Goal: Task Accomplishment & Management: Use online tool/utility

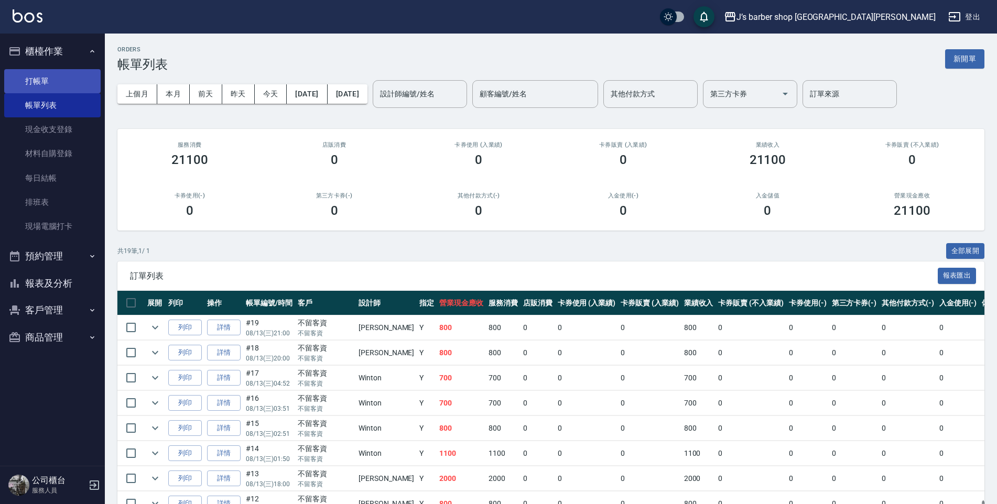
click at [58, 79] on link "打帳單" at bounding box center [52, 81] width 96 height 24
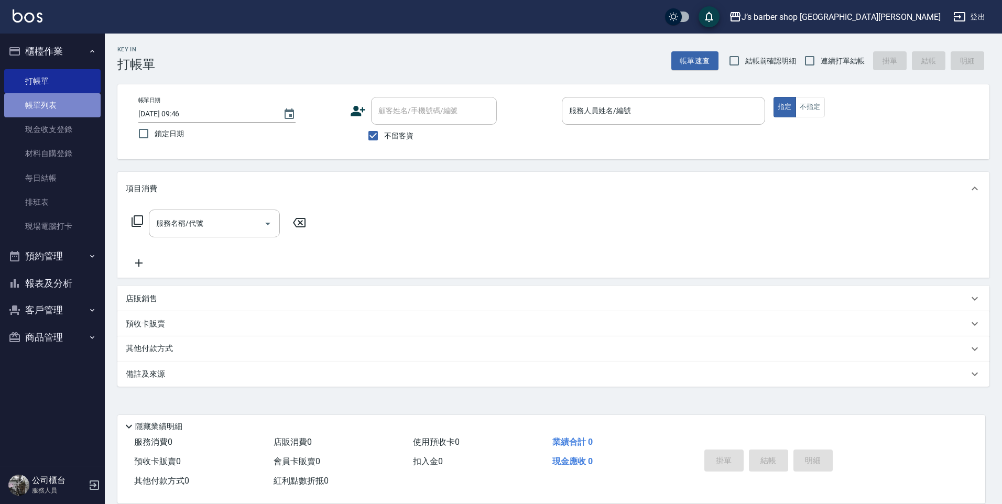
click at [55, 104] on link "帳單列表" at bounding box center [52, 105] width 96 height 24
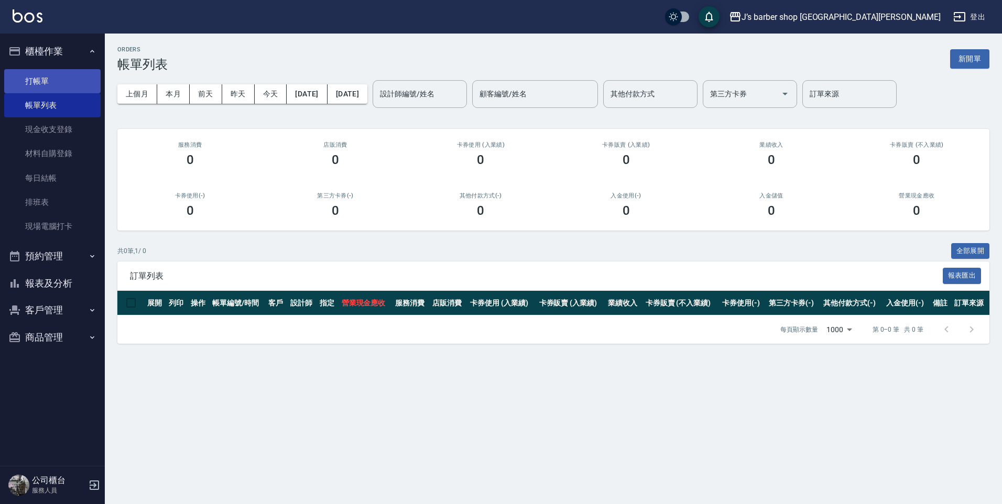
click at [56, 85] on link "打帳單" at bounding box center [52, 81] width 96 height 24
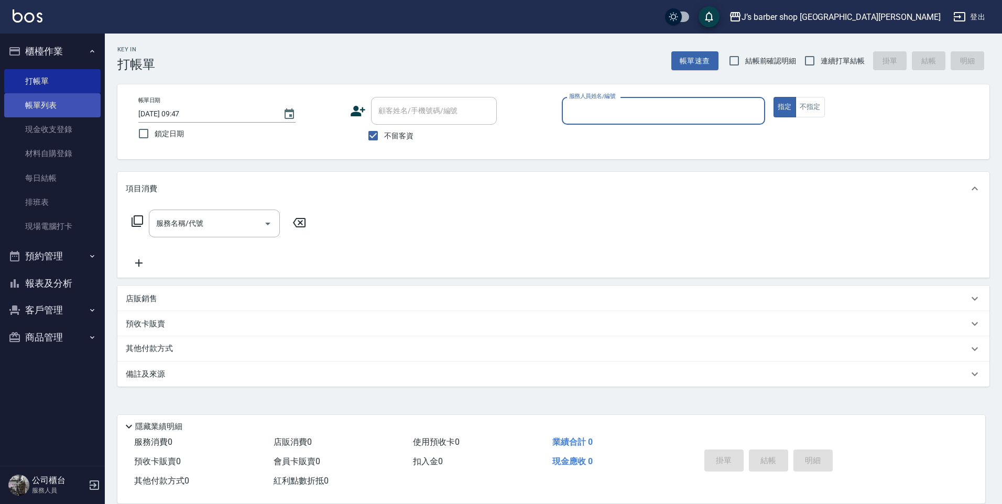
click at [53, 106] on link "帳單列表" at bounding box center [52, 105] width 96 height 24
